Goal: Browse casually

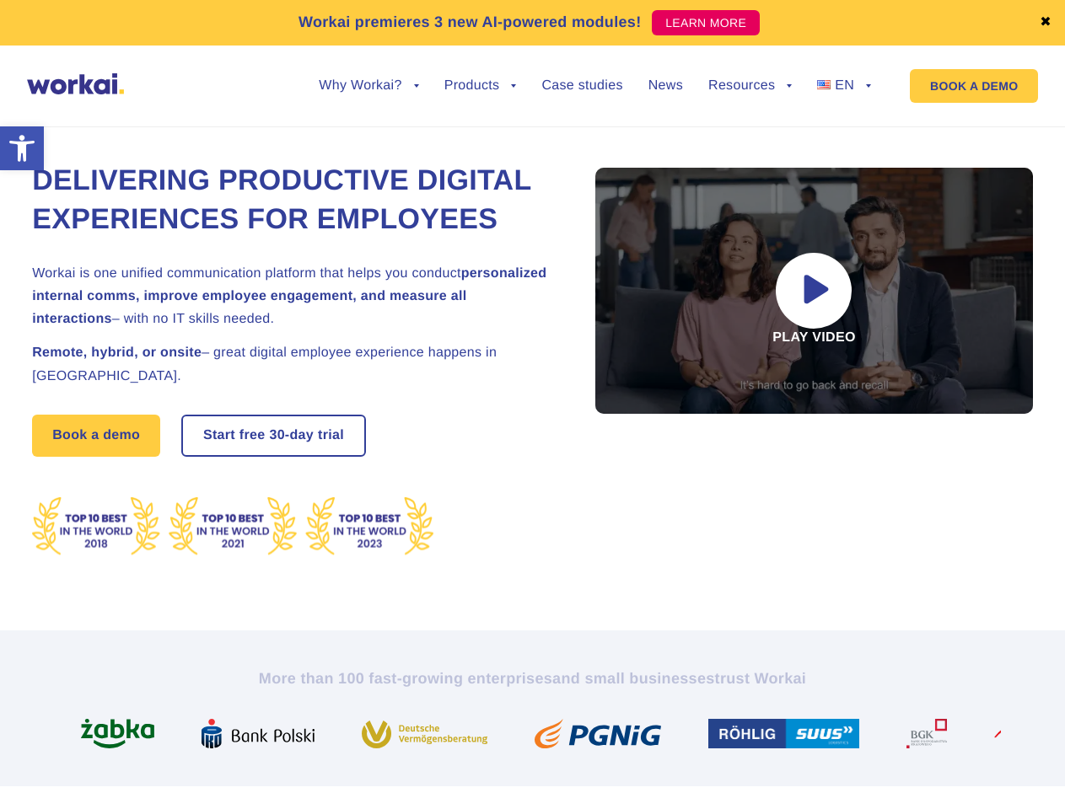
click at [1045, 23] on link "✖" at bounding box center [1046, 22] width 12 height 13
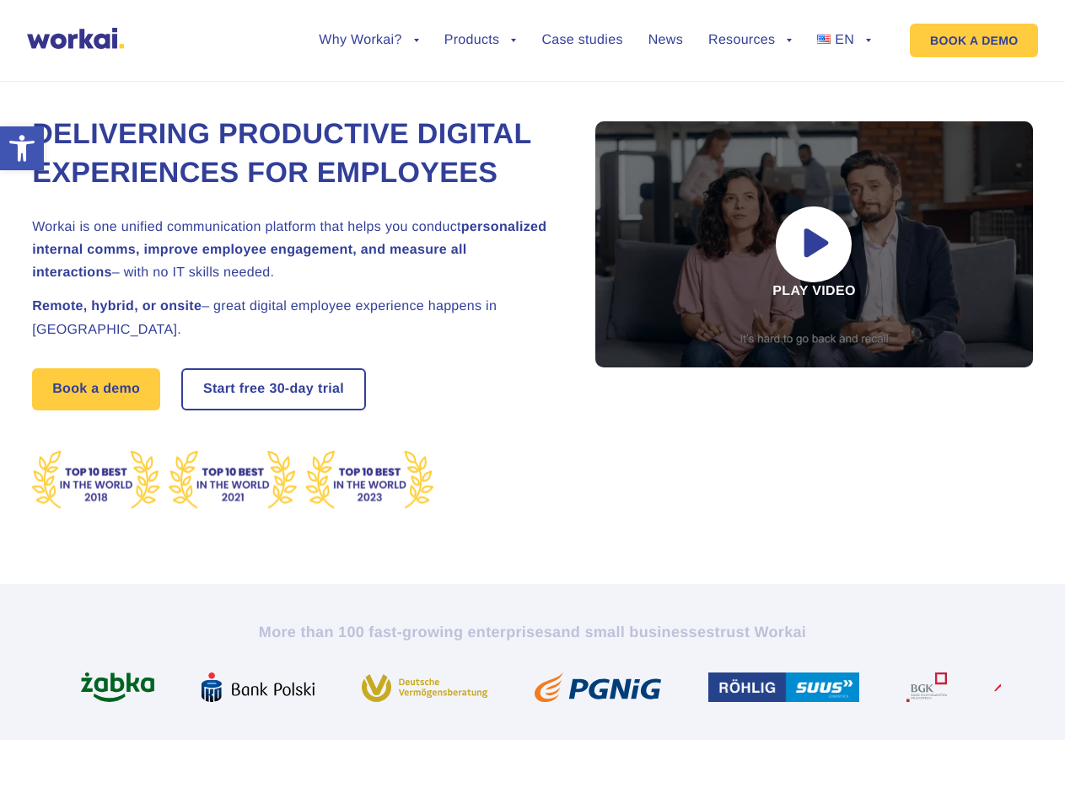
click at [368, 99] on div "Delivering Productive Digital Experiences for Employees Workai is one unified c…" at bounding box center [532, 313] width 1001 height 542
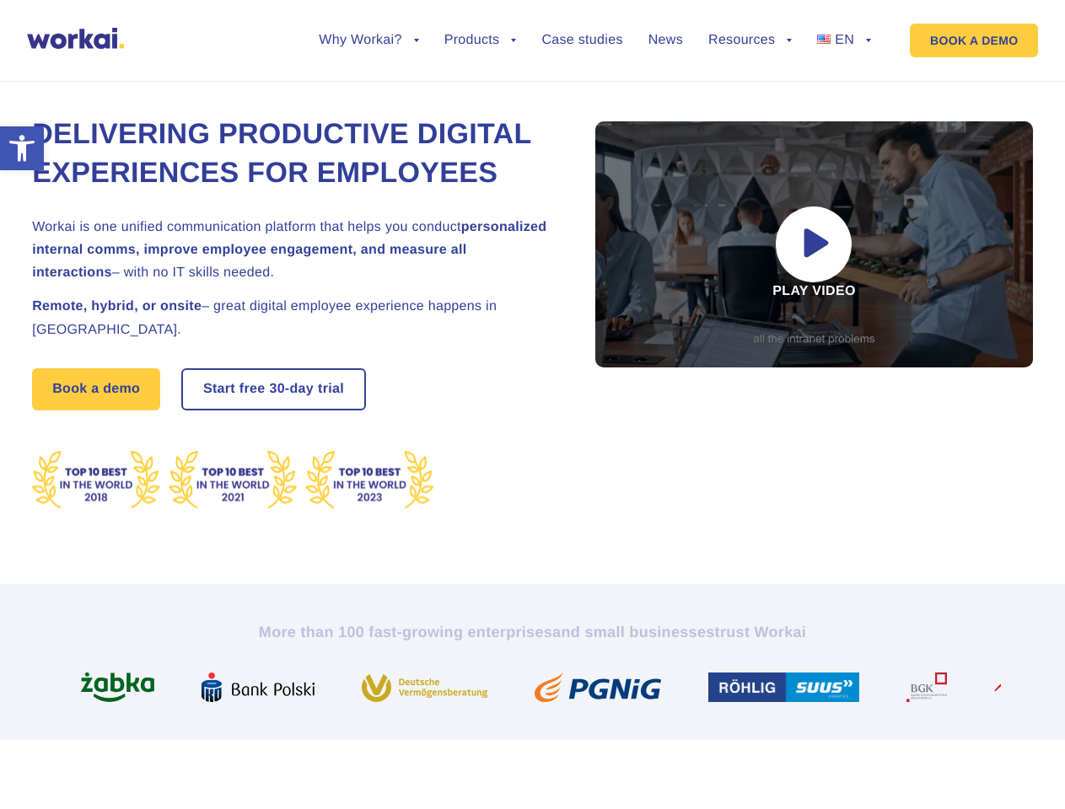
click at [368, 86] on div "Delivering Productive Digital Experiences for Employees Workai is one unified c…" at bounding box center [532, 313] width 1001 height 542
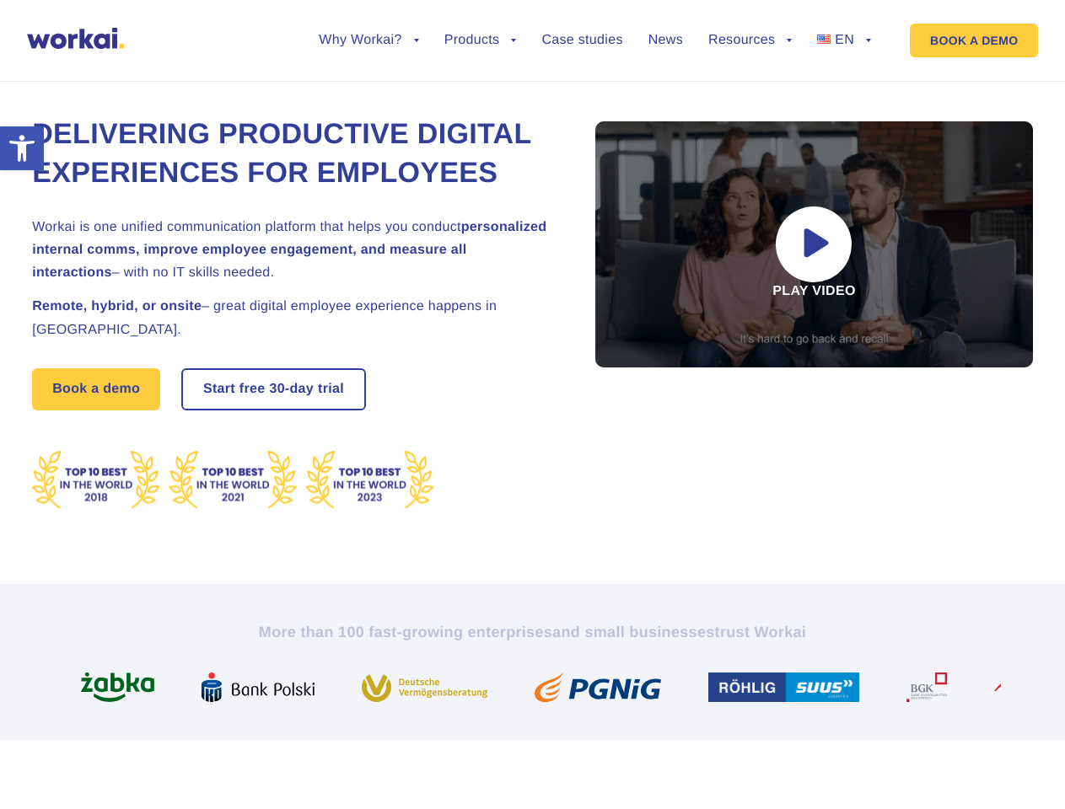
click at [481, 99] on div "Delivering Productive Digital Experiences for Employees Workai is one unified c…" at bounding box center [532, 313] width 1001 height 542
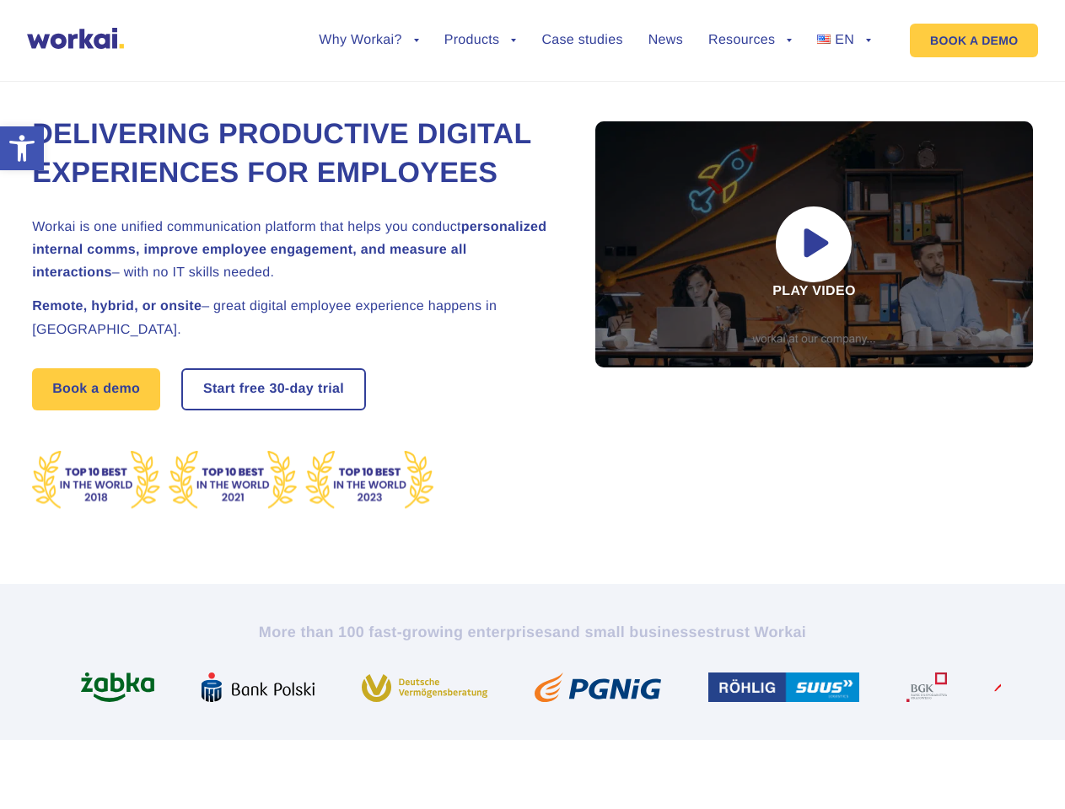
click at [750, 99] on div "Delivering Productive Digital Experiences for Employees Workai is one unified c…" at bounding box center [532, 313] width 1001 height 542
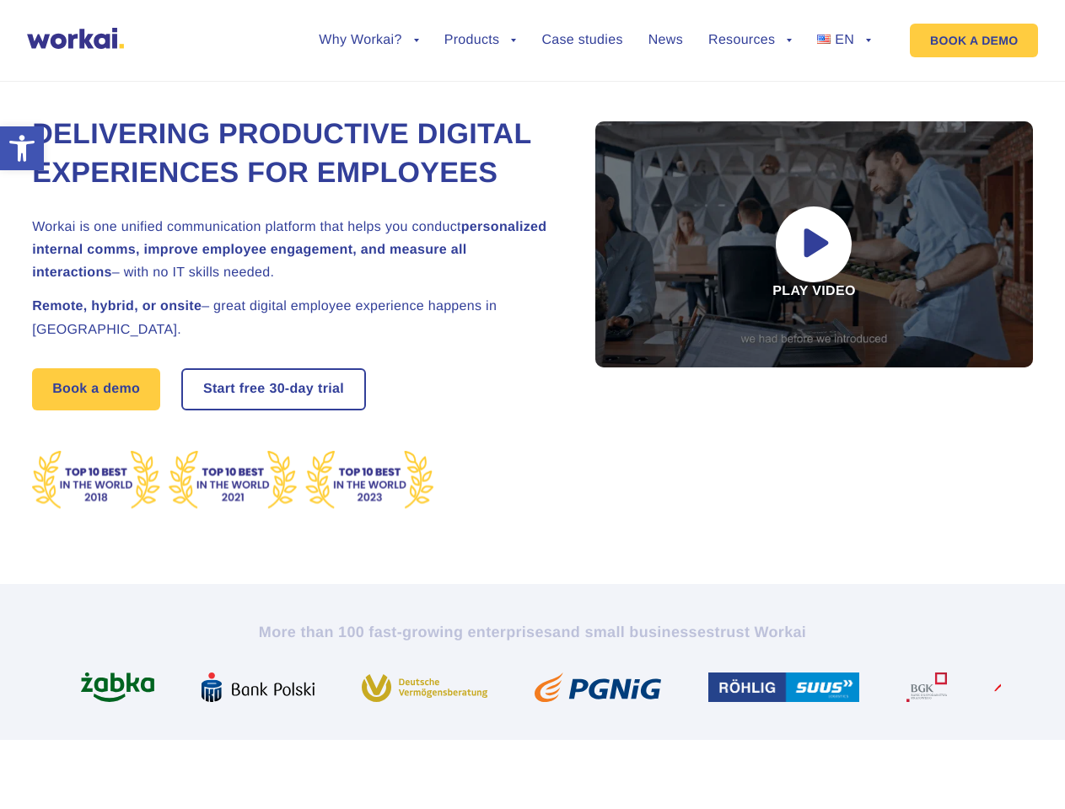
click at [750, 86] on div "Delivering Productive Digital Experiences for Employees Workai is one unified c…" at bounding box center [532, 313] width 1001 height 542
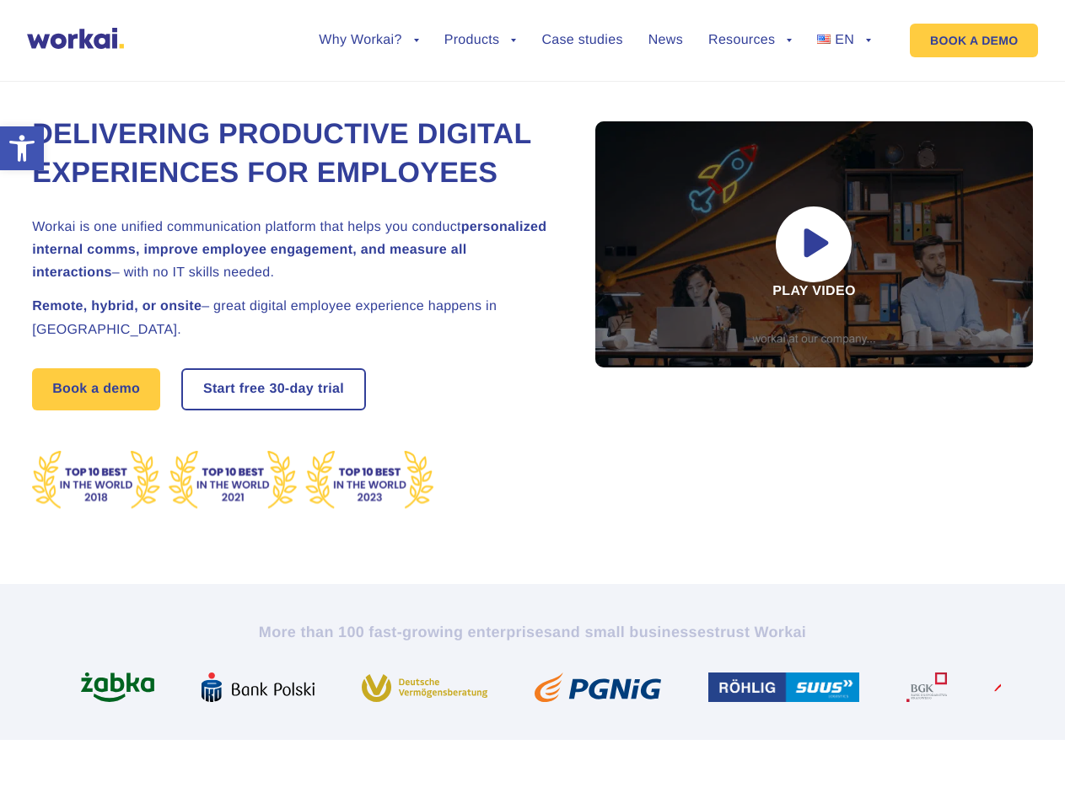
click at [844, 99] on div "Delivering Productive Digital Experiences for Employees Workai is one unified c…" at bounding box center [532, 313] width 1001 height 542
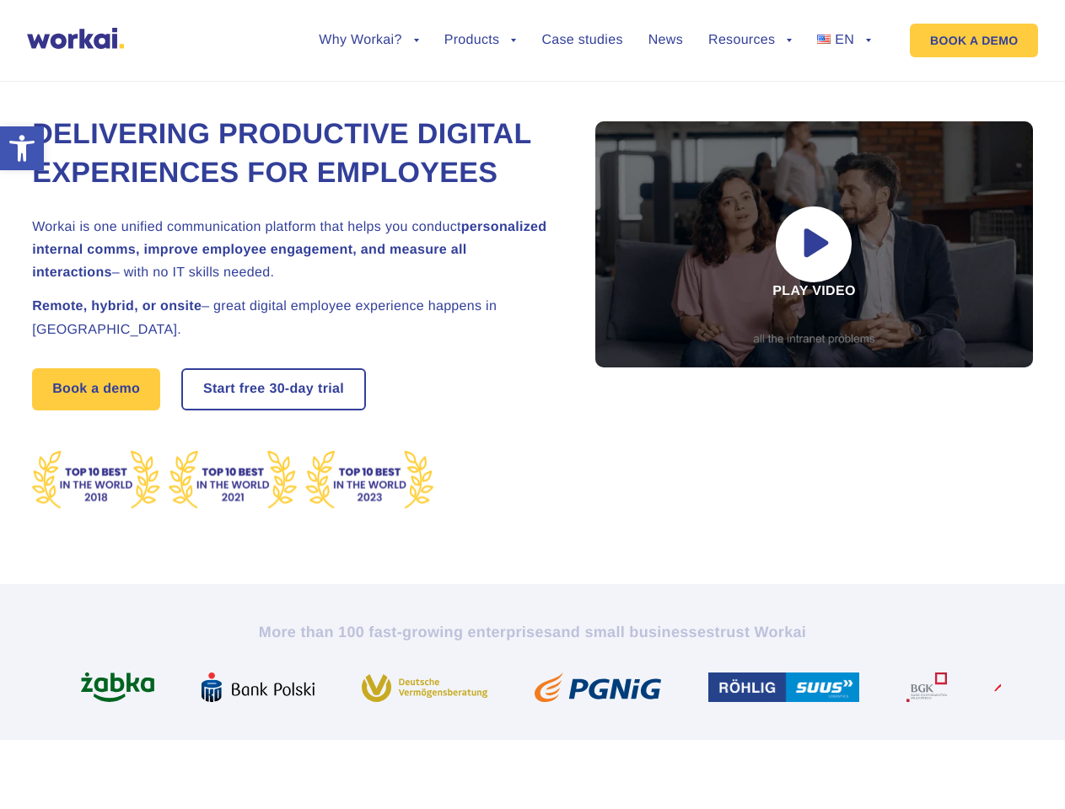
click at [844, 86] on div "Delivering Productive Digital Experiences for Employees Workai is one unified c…" at bounding box center [532, 313] width 1001 height 542
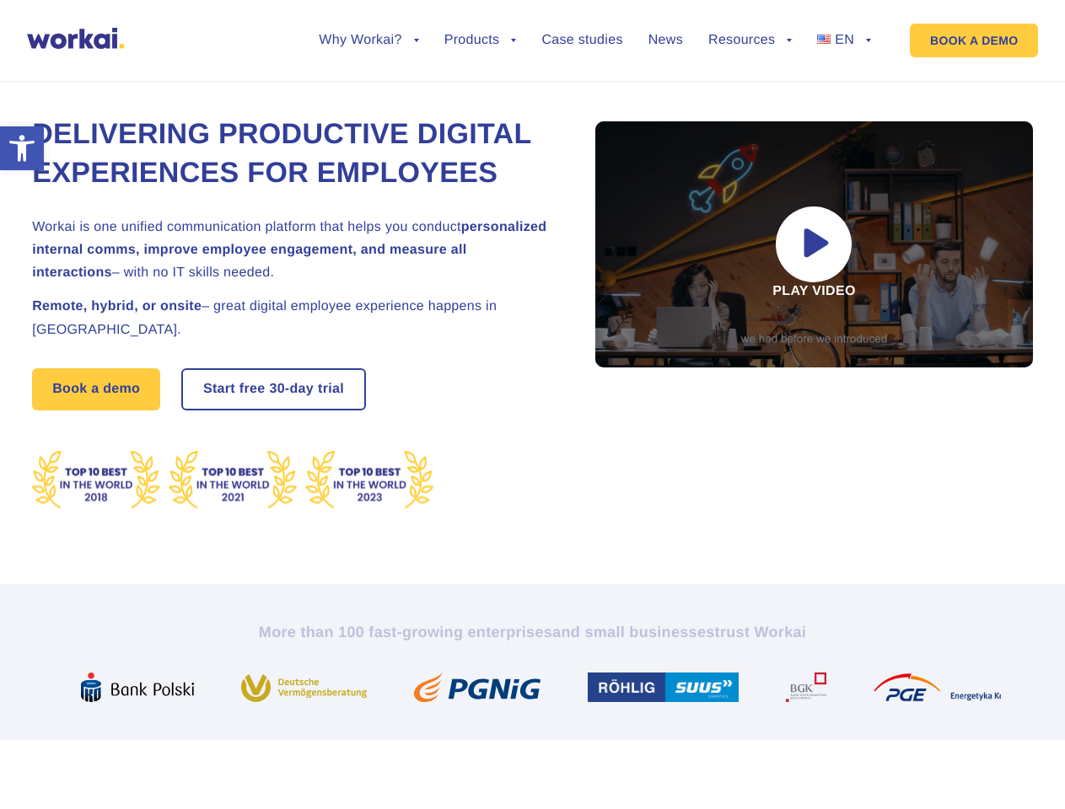
click at [533, 740] on section "More than 100 fast-growing enterprises and small businesses trust Workai" at bounding box center [532, 662] width 1065 height 156
